Goal: Task Accomplishment & Management: Use online tool/utility

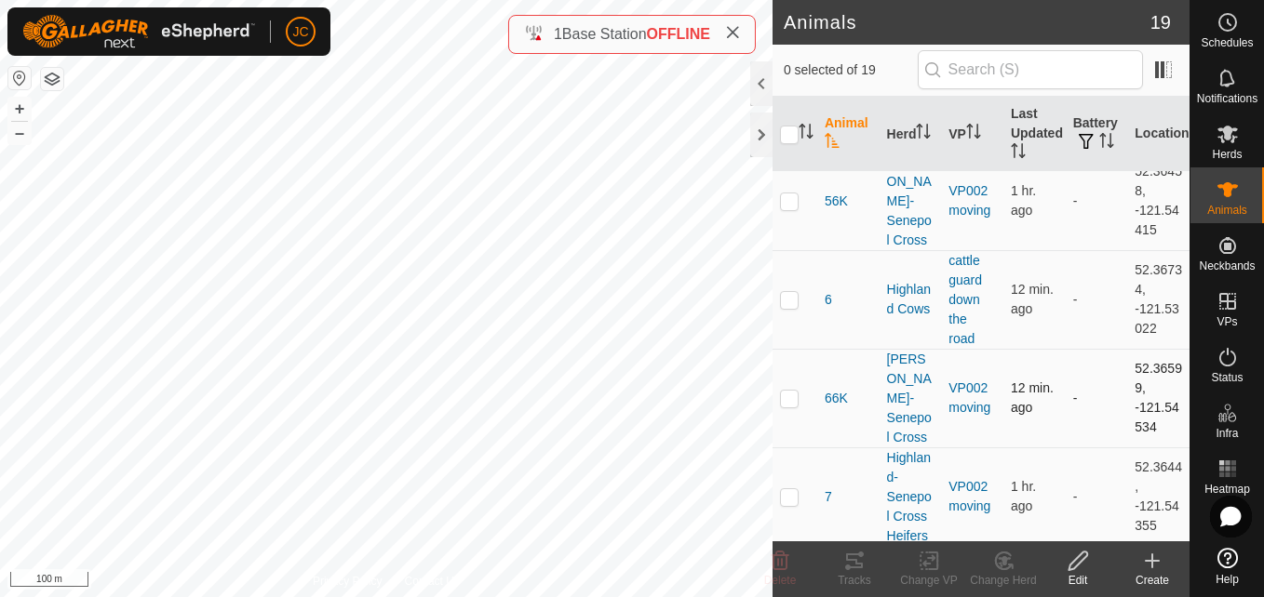
scroll to position [1008, 0]
drag, startPoint x: 1122, startPoint y: 276, endPoint x: 1137, endPoint y: 295, distance: 23.8
click at [1137, 348] on td "52.36599, -121.54534" at bounding box center [1158, 397] width 62 height 99
copy td "52.36599"
drag, startPoint x: 1120, startPoint y: 315, endPoint x: 1145, endPoint y: 343, distance: 37.6
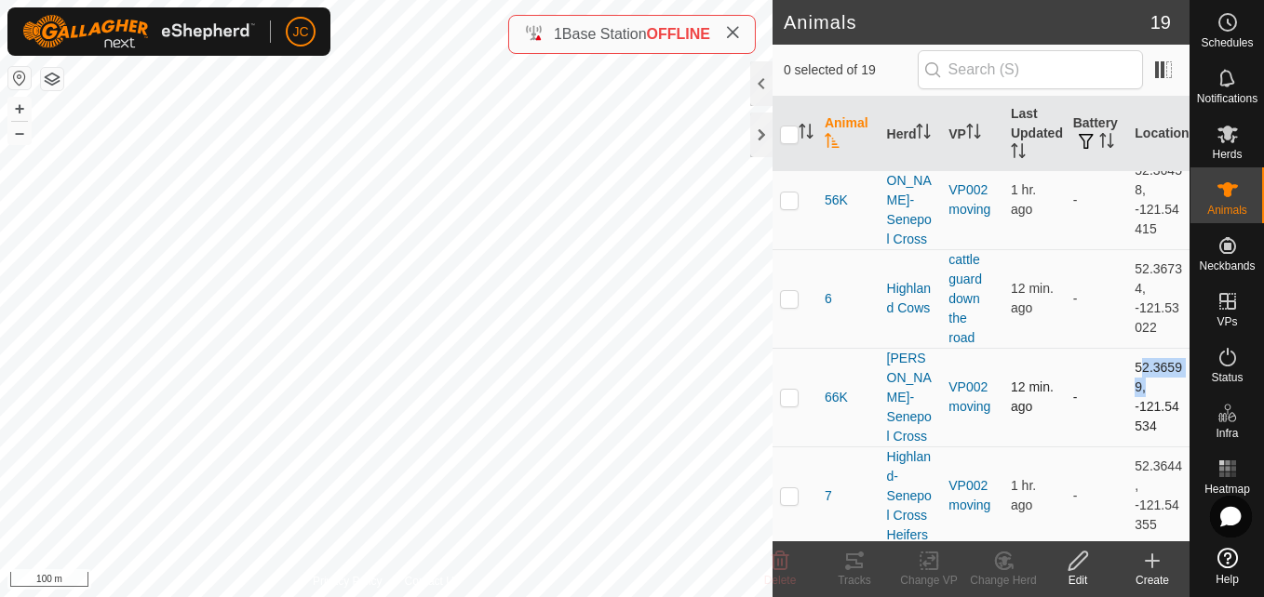
click at [1145, 348] on td "52.36599, -121.54534" at bounding box center [1158, 397] width 62 height 99
copy td "-121.54534"
drag, startPoint x: 1122, startPoint y: 281, endPoint x: 1156, endPoint y: 347, distance: 74.1
click at [1156, 348] on td "52.36599, -121.54534" at bounding box center [1158, 397] width 62 height 99
copy td "52.36599, -121.54534"
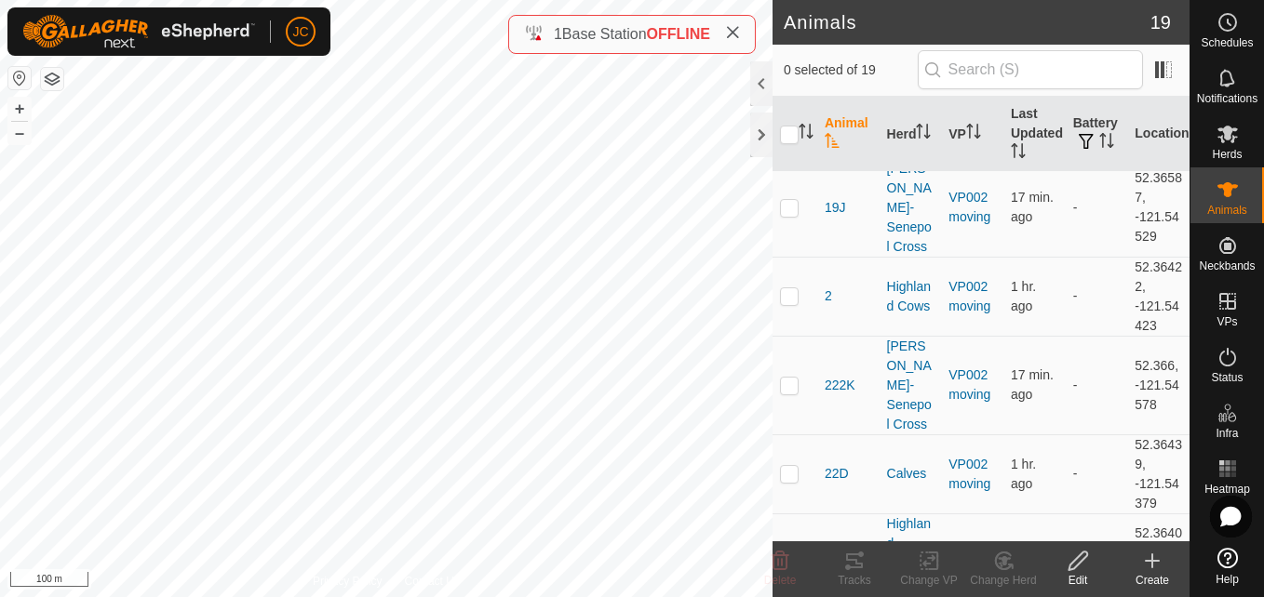
scroll to position [0, 0]
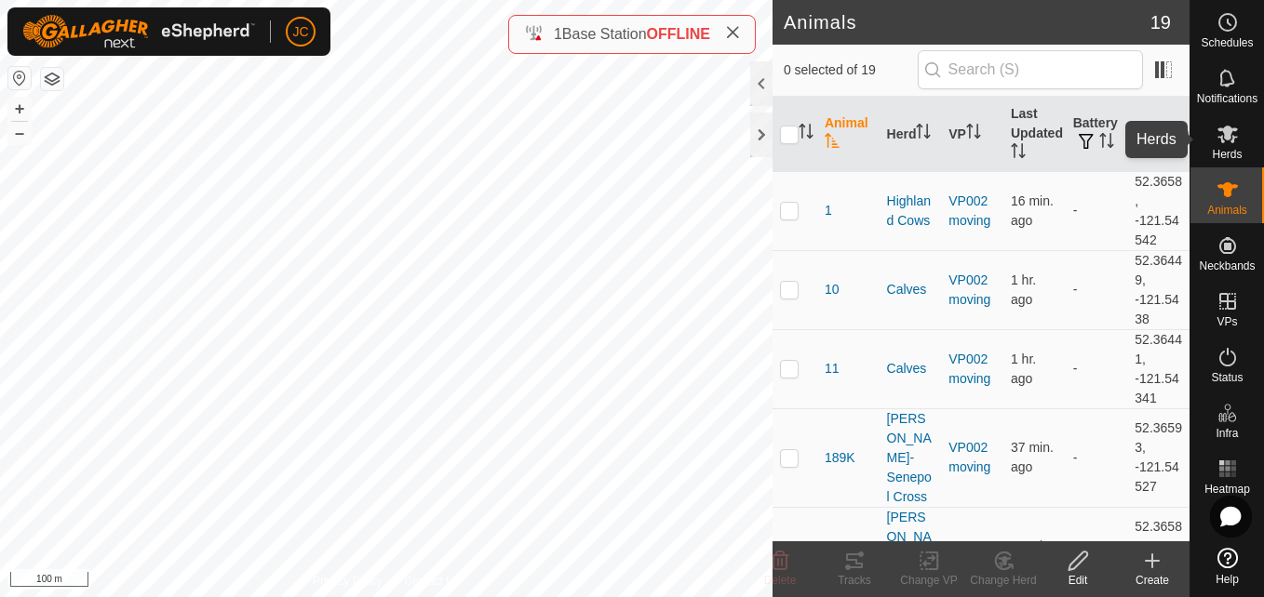
click at [1228, 133] on icon at bounding box center [1227, 135] width 20 height 18
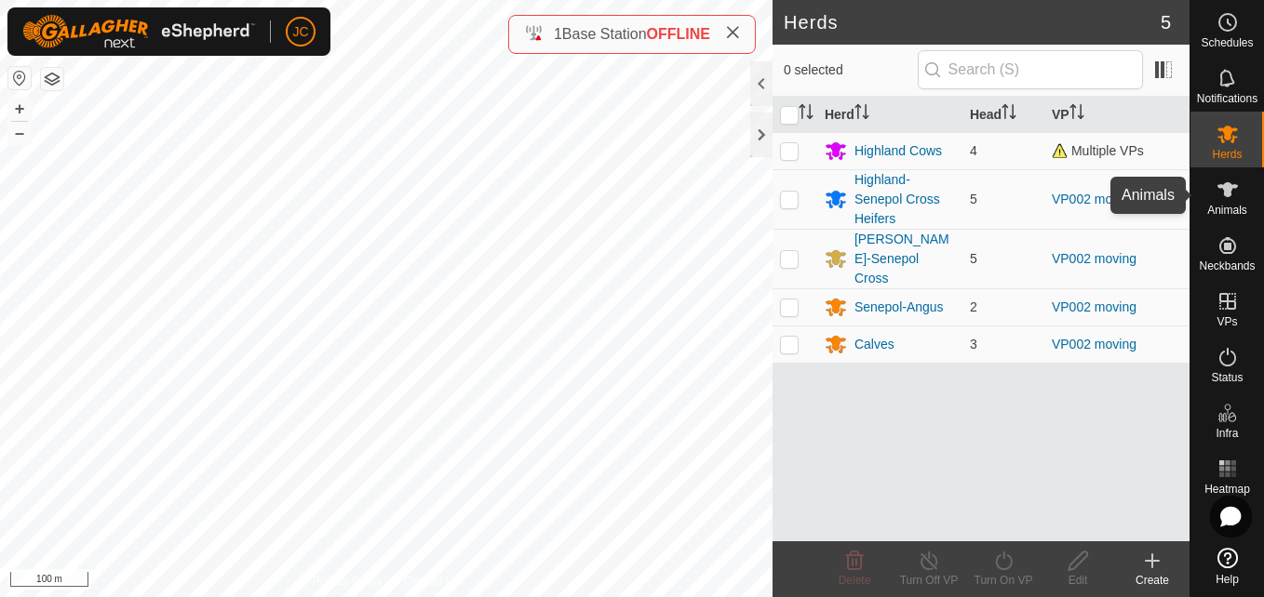
click at [1226, 175] on es-animals-svg-icon at bounding box center [1228, 190] width 34 height 30
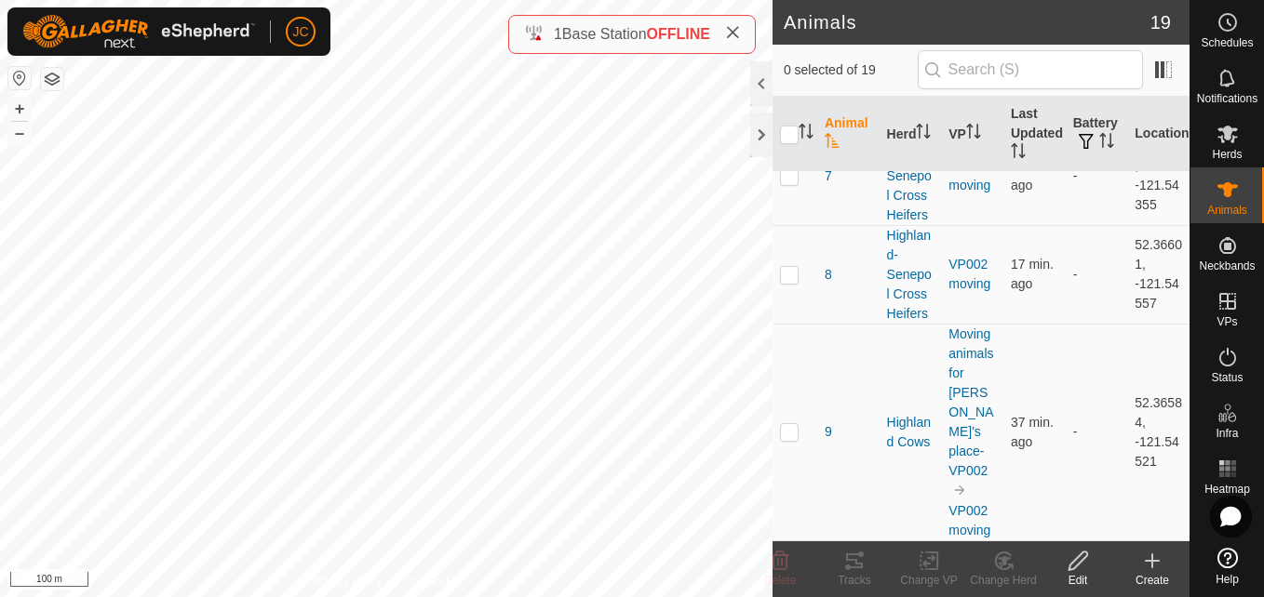
scroll to position [1349, 0]
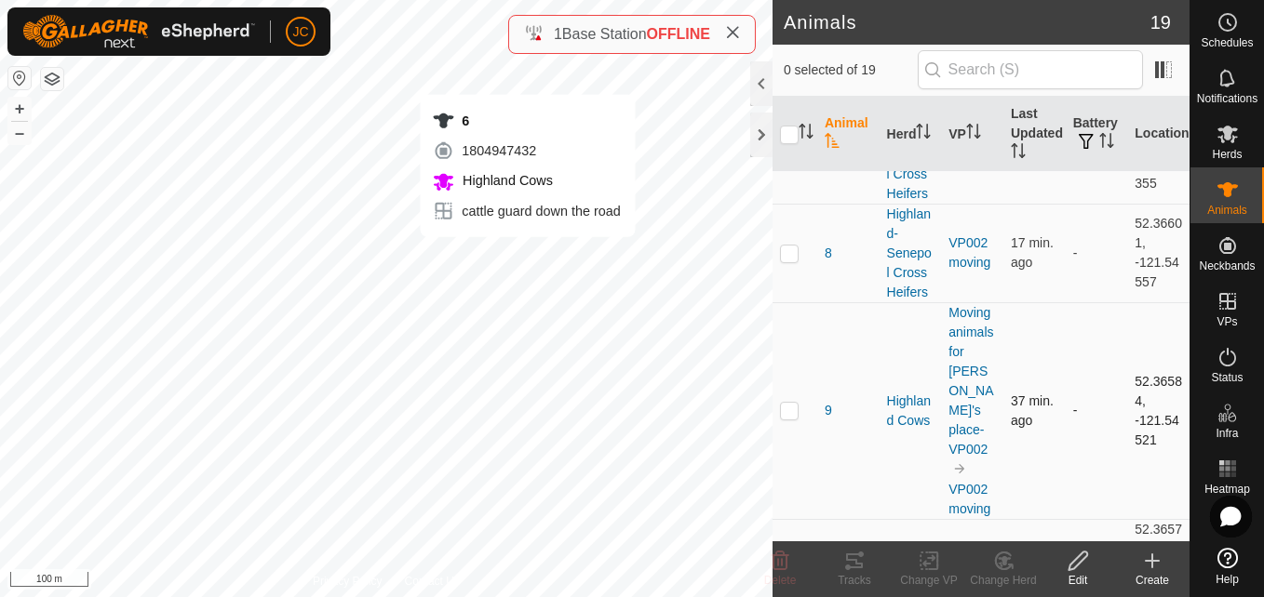
checkbox input "true"
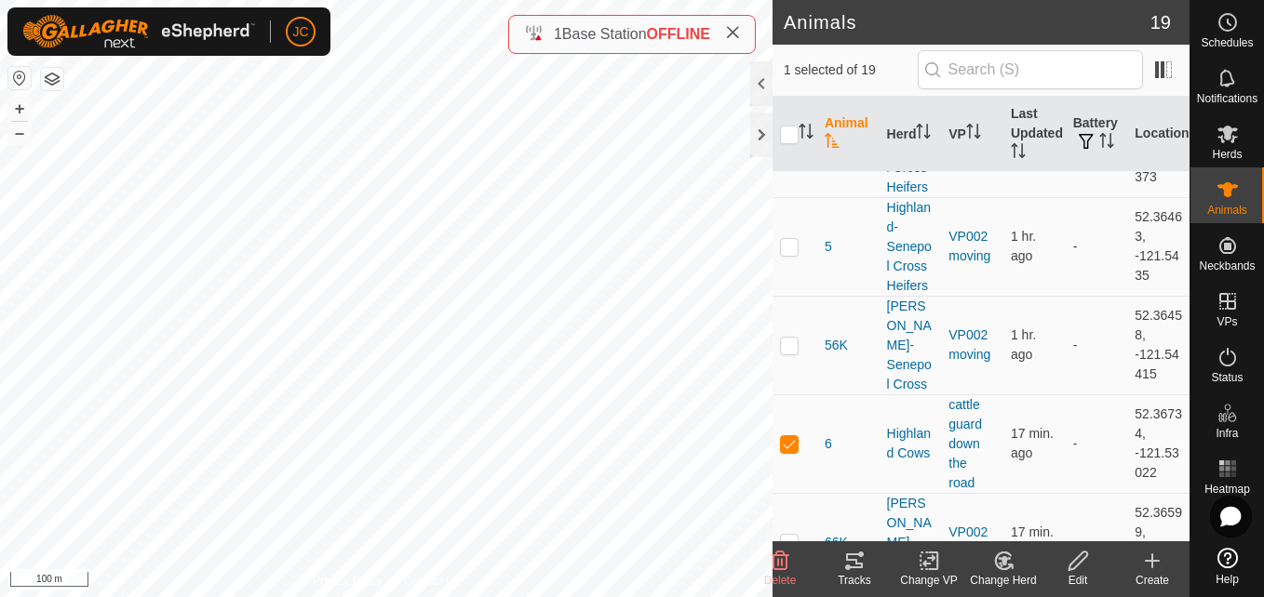
scroll to position [865, 0]
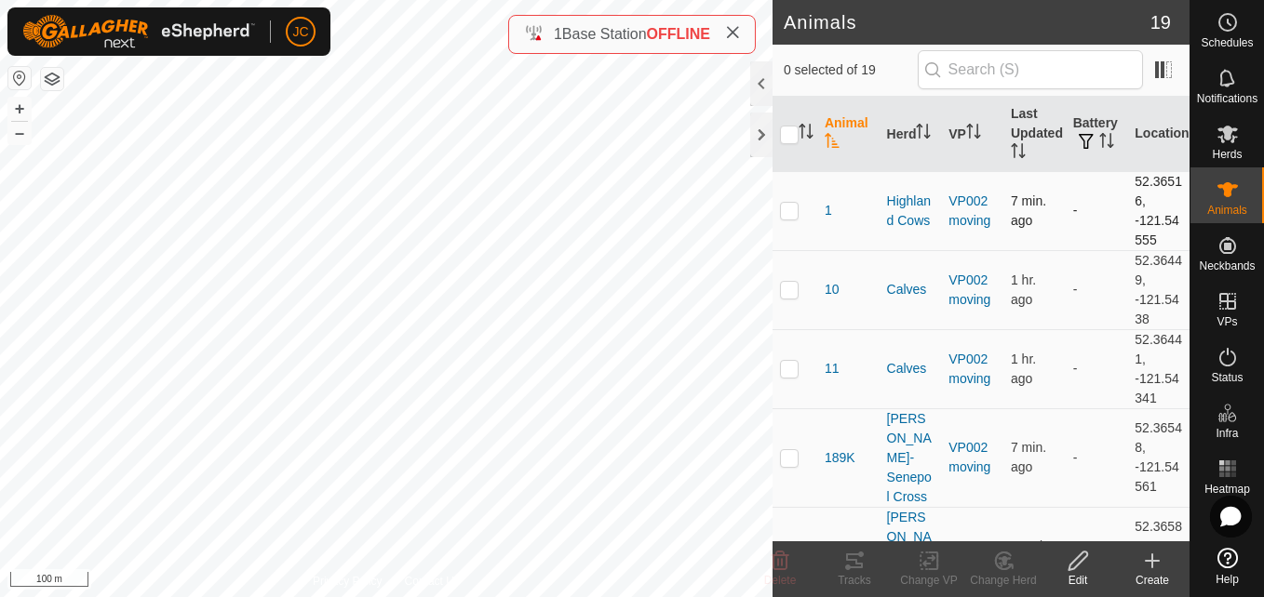
click at [1127, 210] on td "52.36516, -121.54555" at bounding box center [1158, 210] width 62 height 79
copy tbody "52.36516, -121.54555"
click at [1127, 182] on td "52.36516, -121.54555" at bounding box center [1158, 210] width 62 height 79
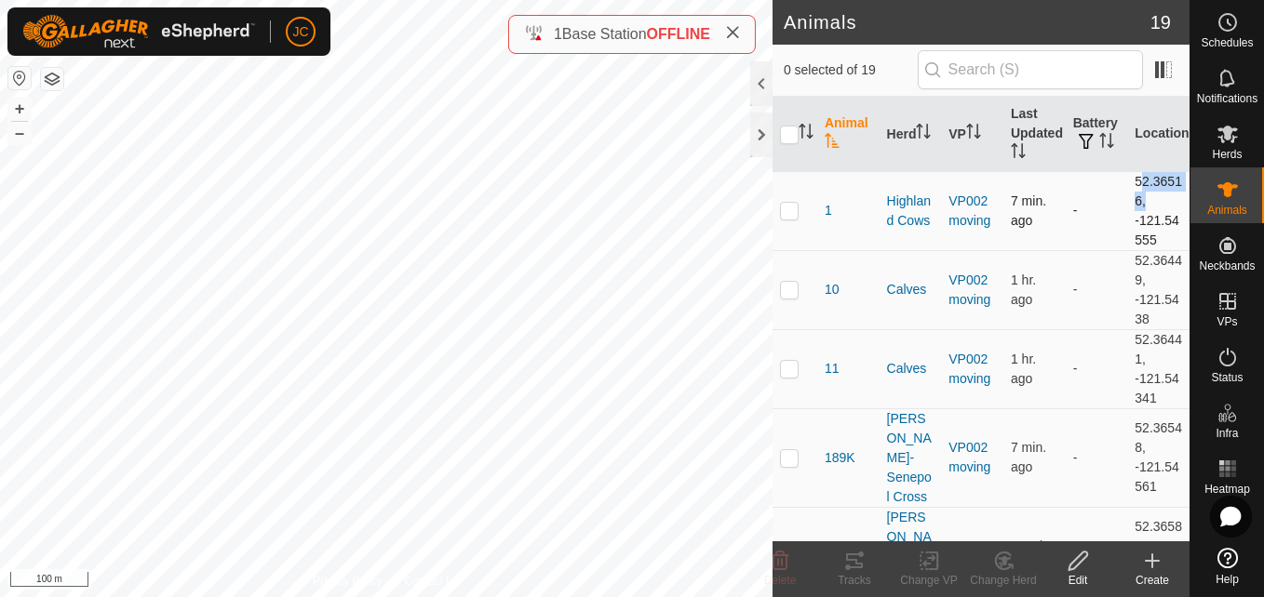
click at [1127, 182] on td "52.36516, -121.54555" at bounding box center [1158, 210] width 62 height 79
drag, startPoint x: 1120, startPoint y: 213, endPoint x: 1154, endPoint y: 245, distance: 46.8
click at [1154, 245] on td "52.36516, -121.54555" at bounding box center [1158, 210] width 62 height 79
copy td "-121.54555"
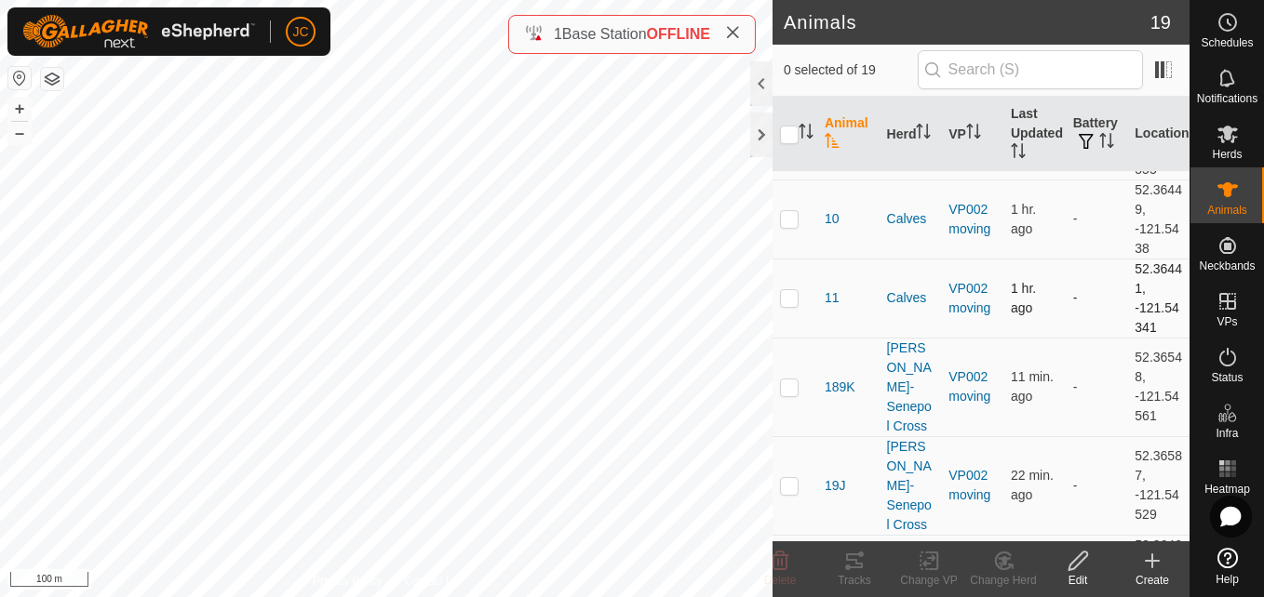
scroll to position [54, 0]
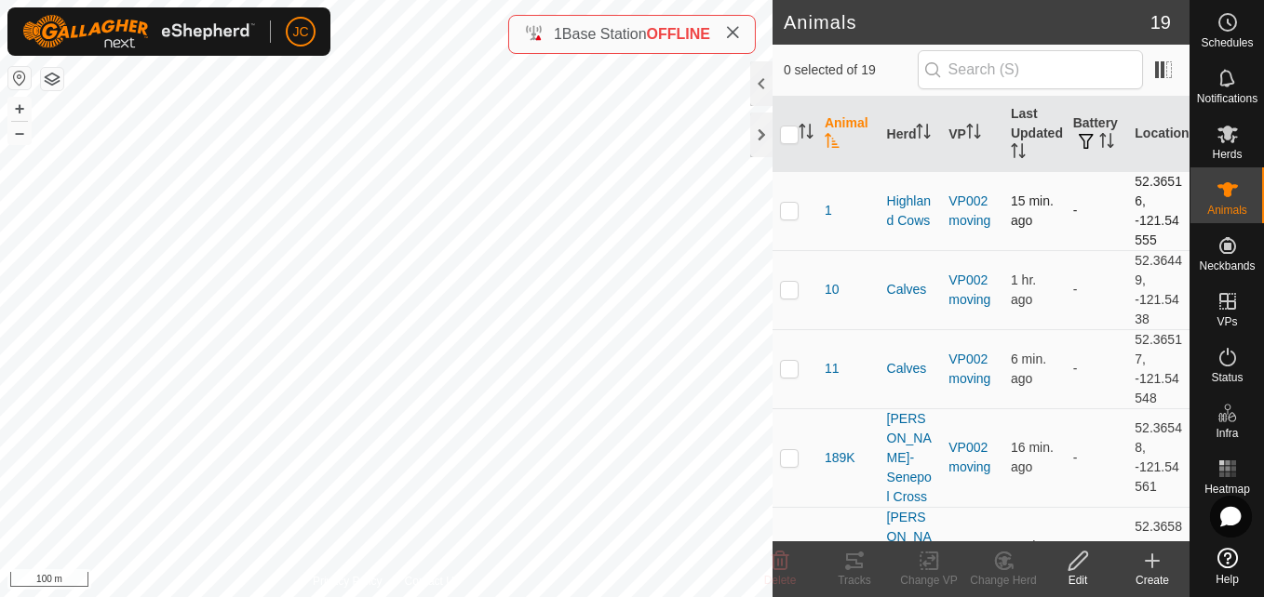
drag, startPoint x: 1121, startPoint y: 178, endPoint x: 1150, endPoint y: 239, distance: 67.9
click at [1150, 239] on td "52.36516, -121.54555" at bounding box center [1158, 210] width 62 height 79
copy td "52.36516, -121.54555"
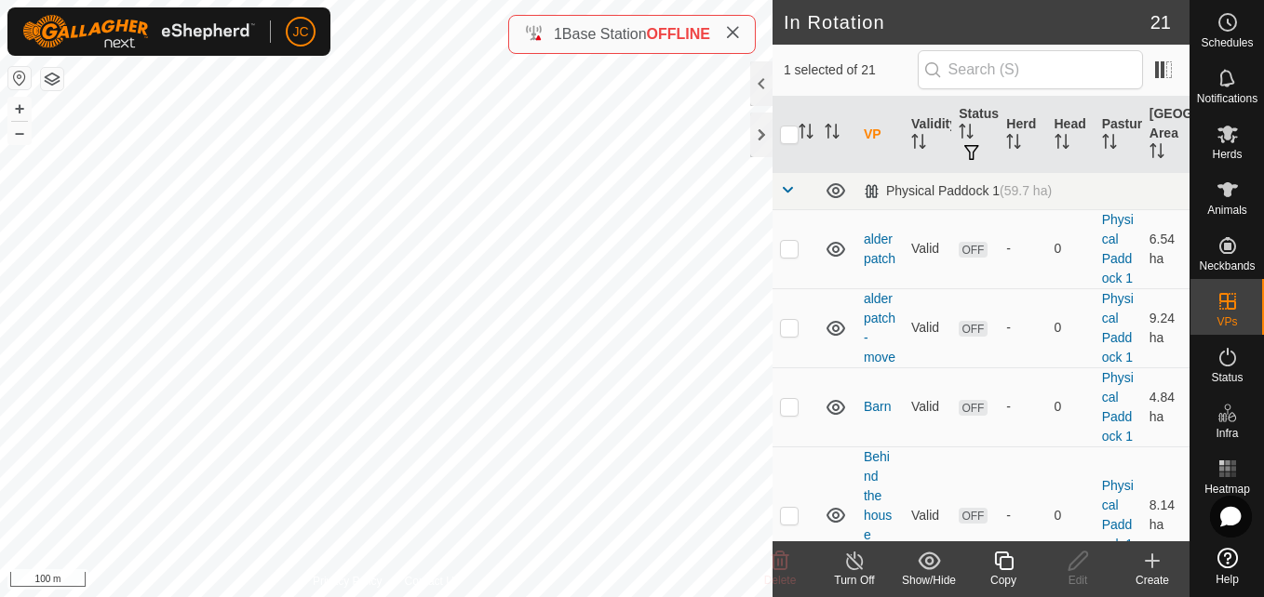
click at [995, 564] on icon at bounding box center [1003, 561] width 19 height 19
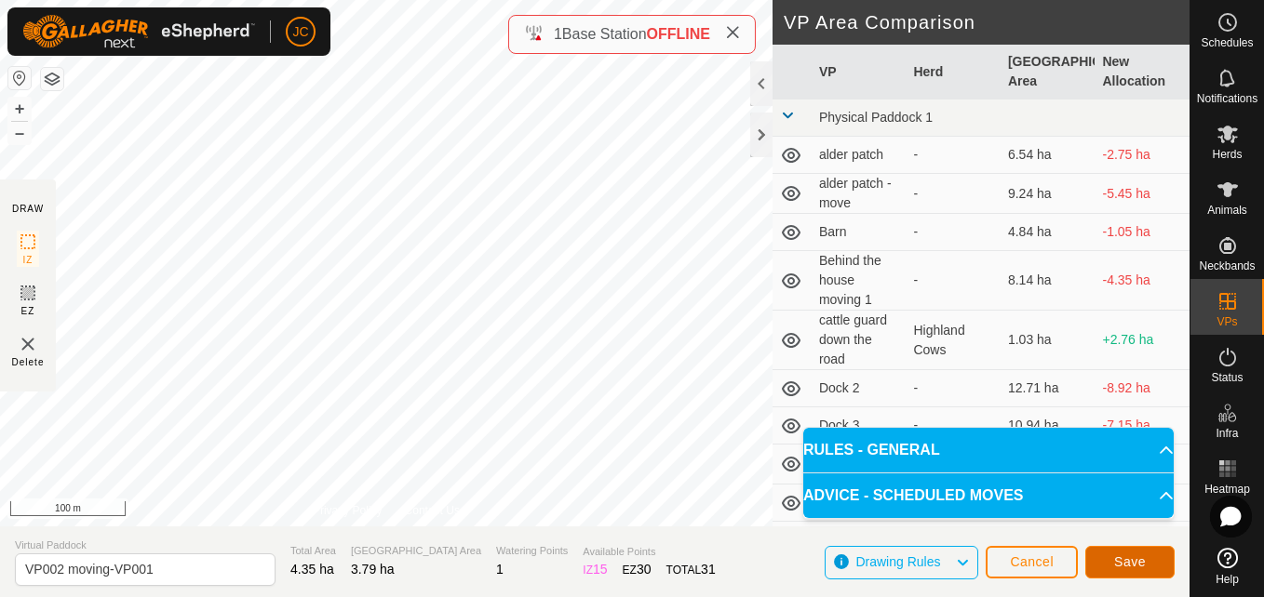
click at [1133, 550] on button "Save" at bounding box center [1129, 562] width 89 height 33
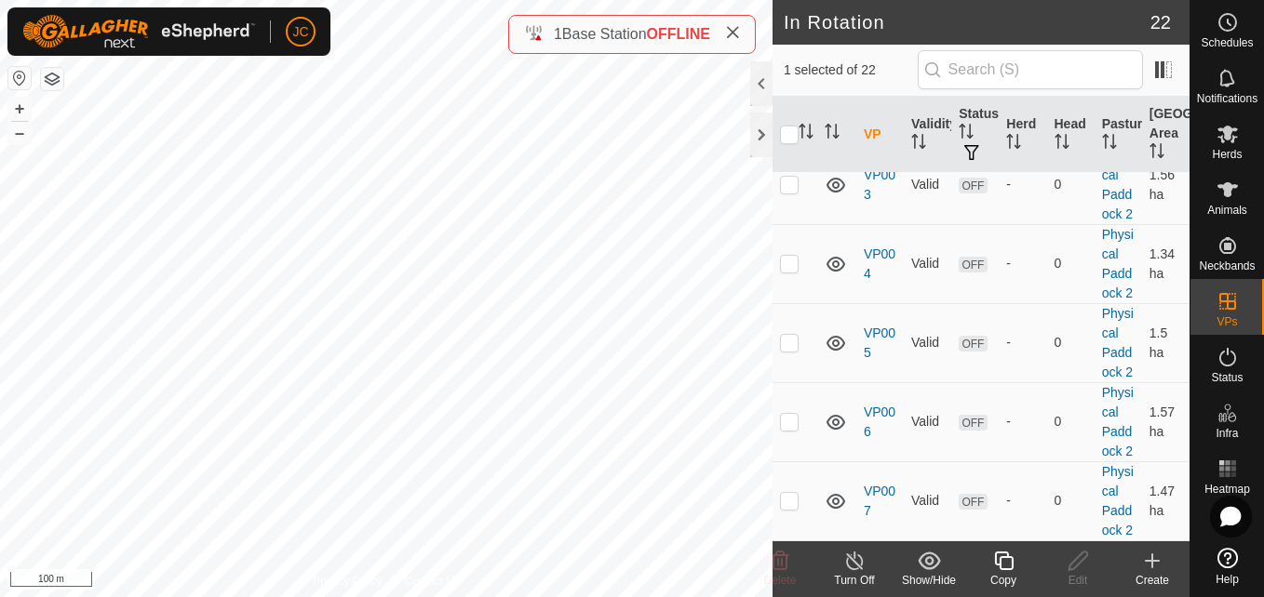
scroll to position [2150, 0]
checkbox input "false"
checkbox input "true"
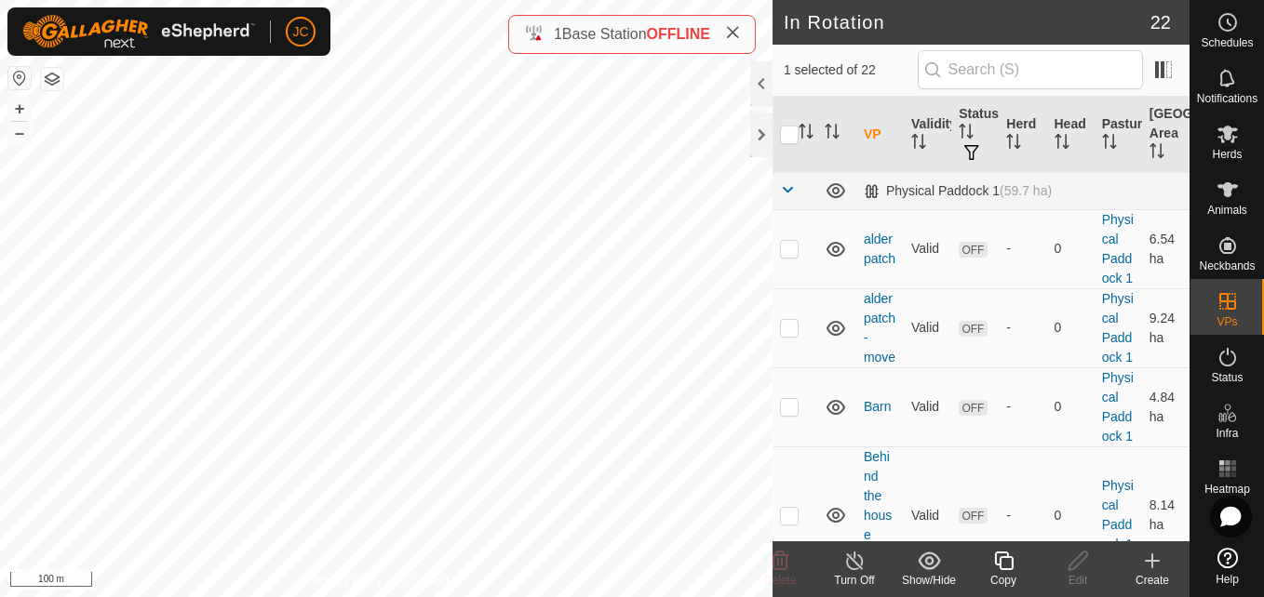
checkbox input "true"
checkbox input "false"
checkbox input "true"
